Goal: Find specific page/section: Find specific page/section

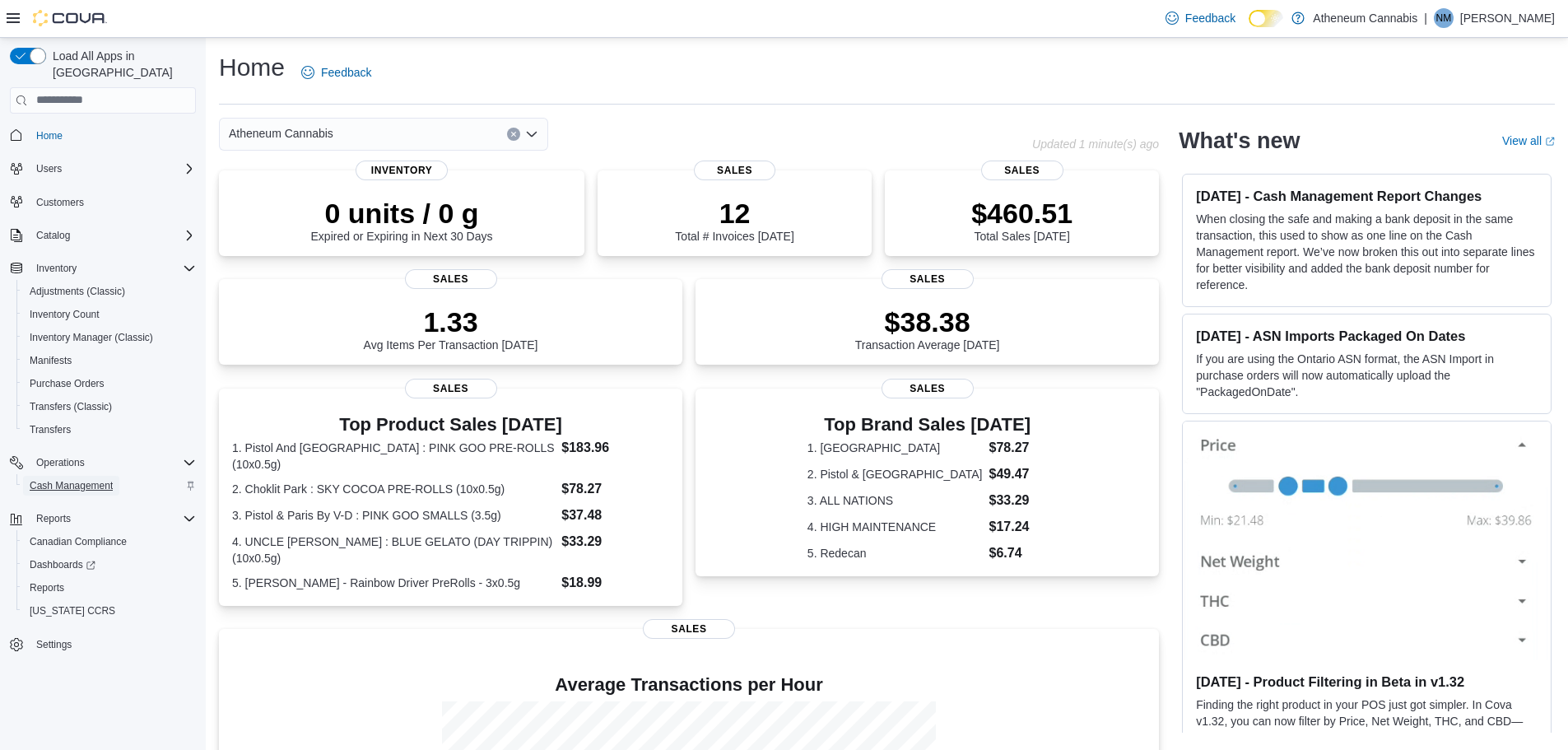
click at [71, 479] on span "Cash Management" at bounding box center [71, 486] width 83 height 13
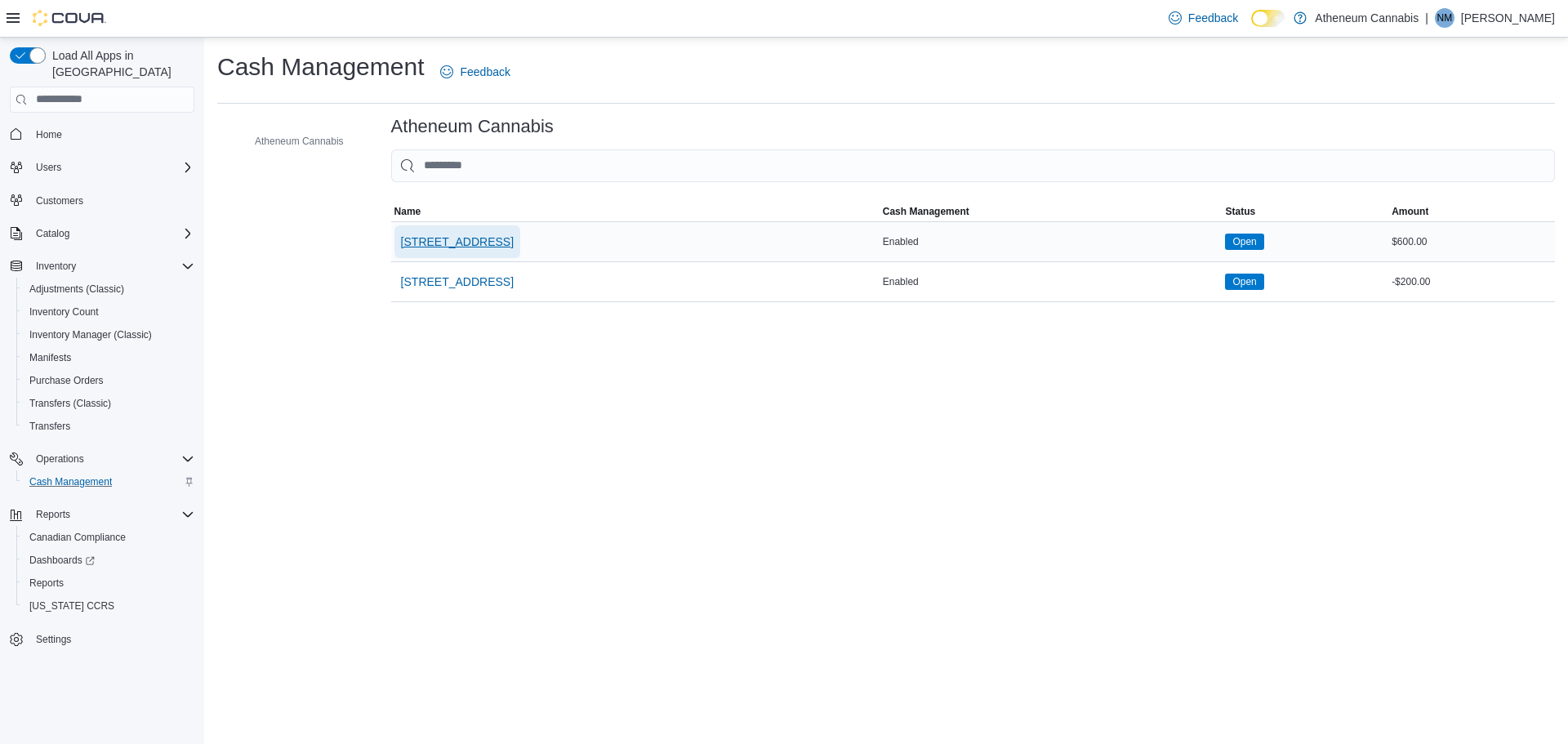
click at [462, 230] on span "[STREET_ADDRESS]" at bounding box center [456, 241] width 113 height 33
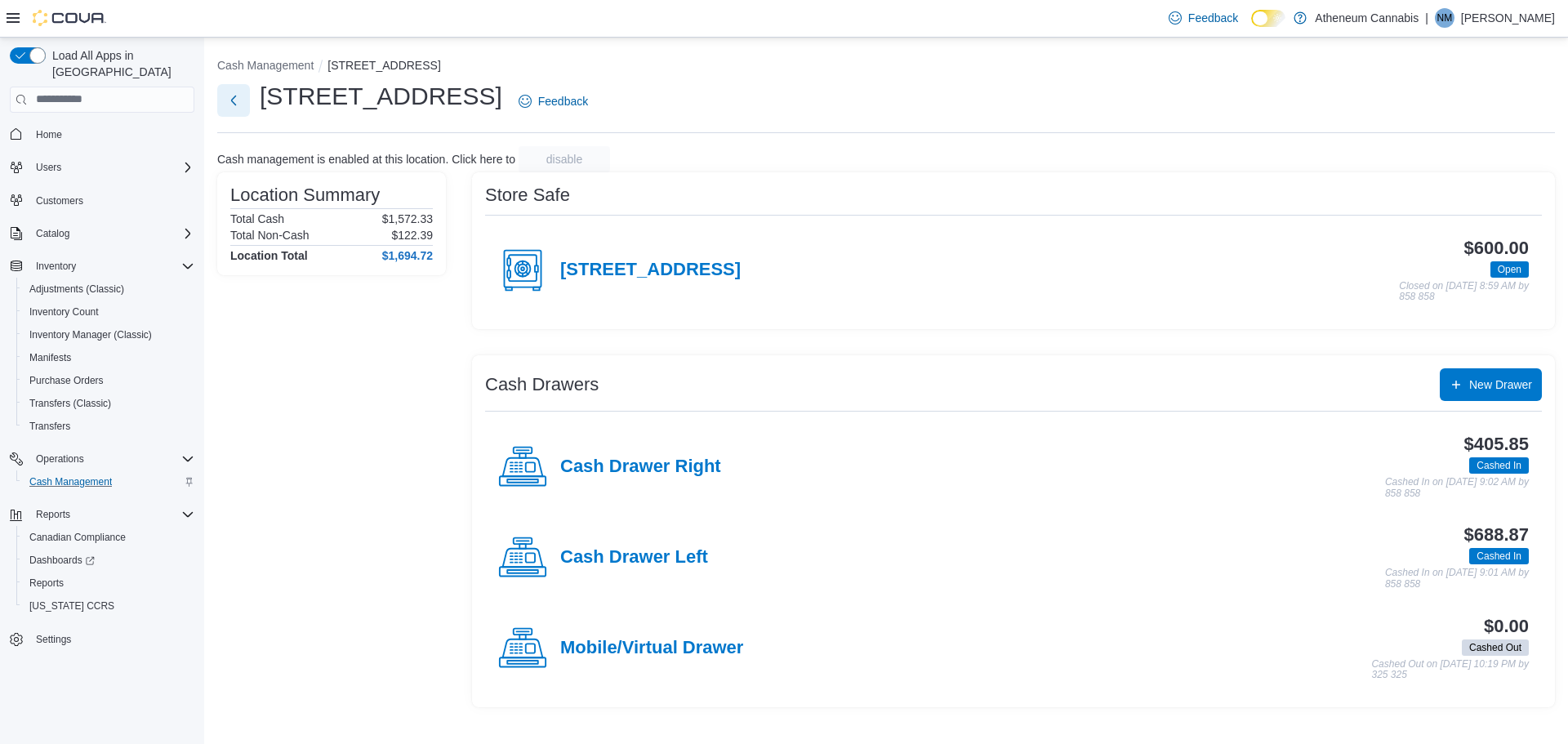
click at [222, 94] on button "Next" at bounding box center [233, 100] width 33 height 33
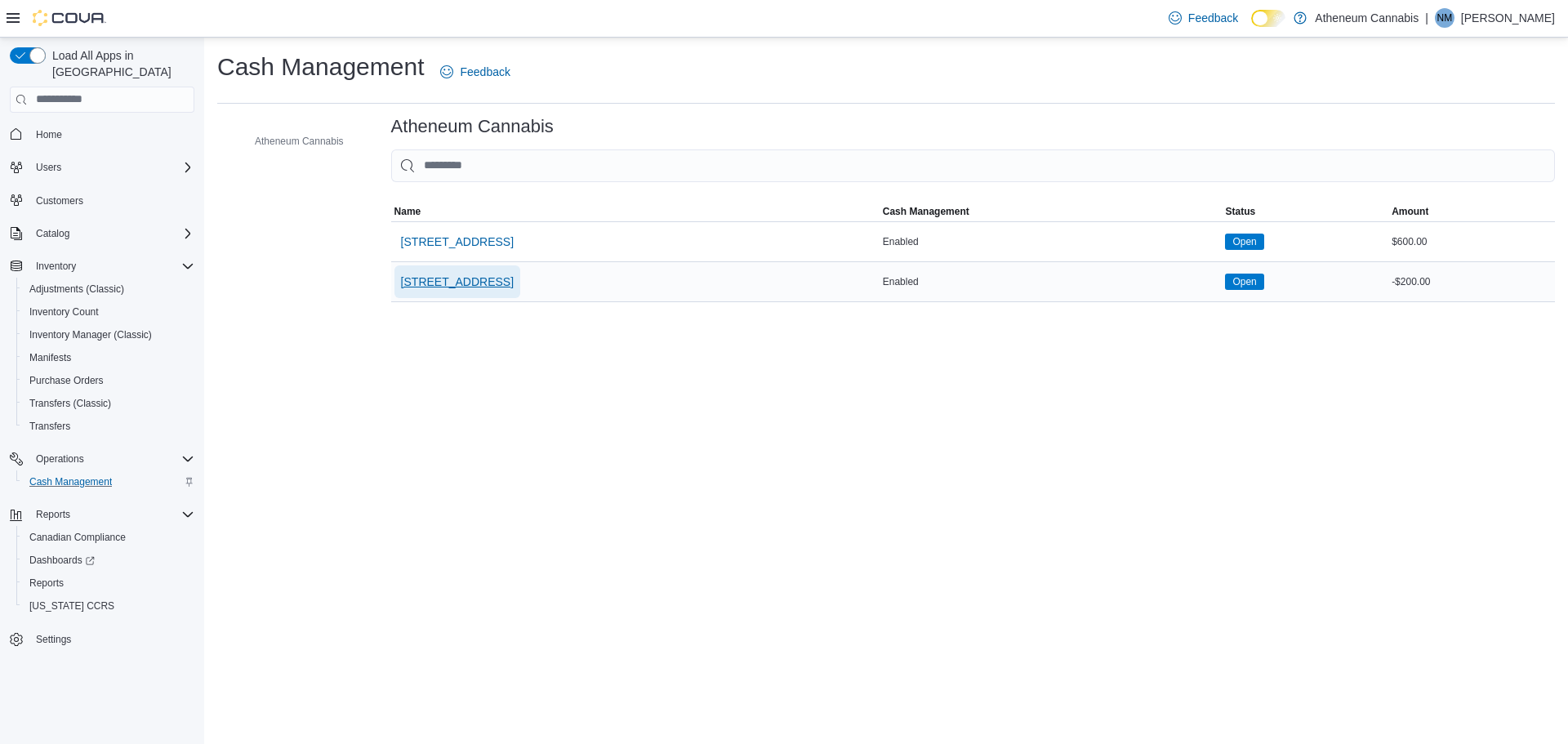
click at [469, 278] on span "[STREET_ADDRESS]" at bounding box center [456, 282] width 113 height 17
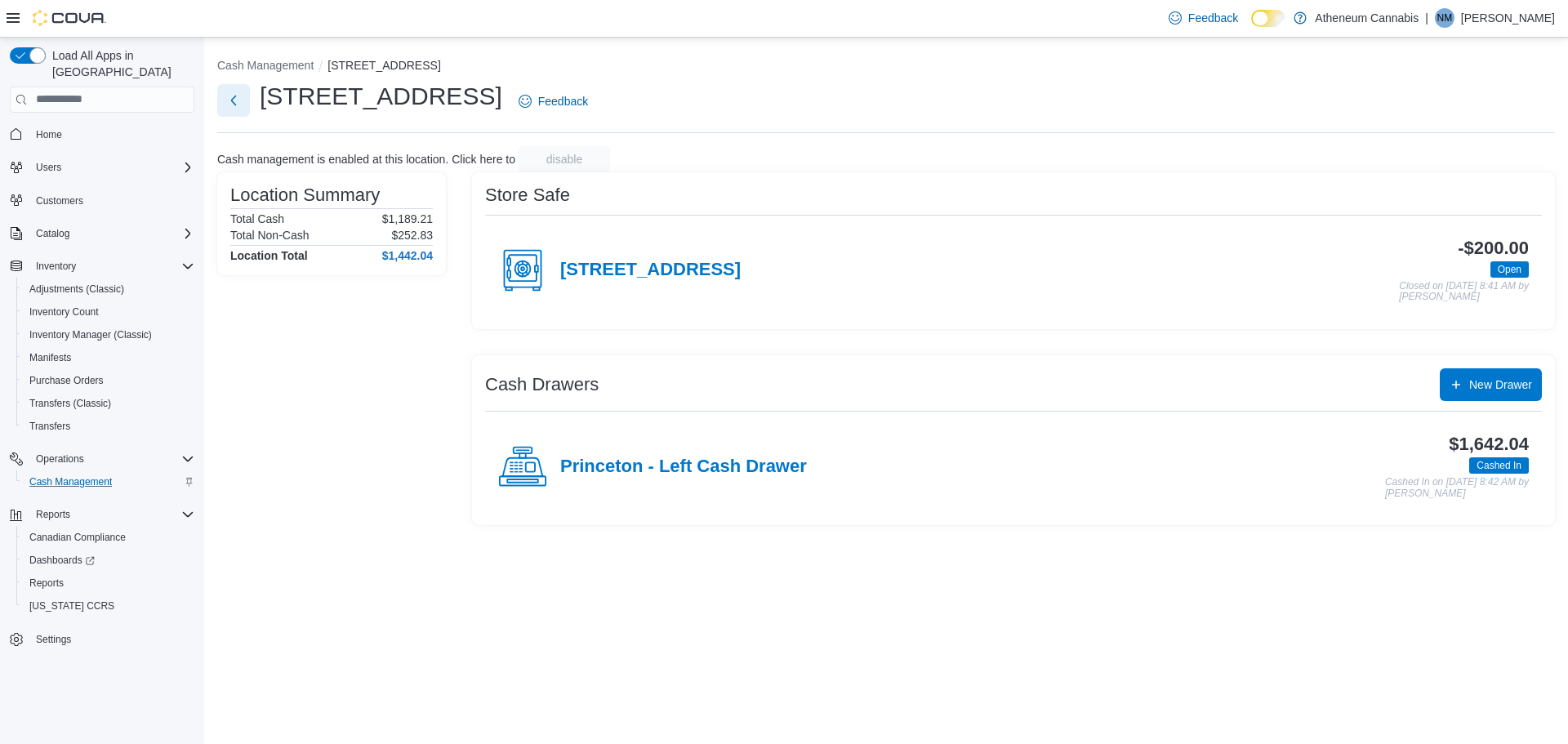
click at [239, 91] on button "Next" at bounding box center [233, 100] width 33 height 33
